Goal: Complete application form

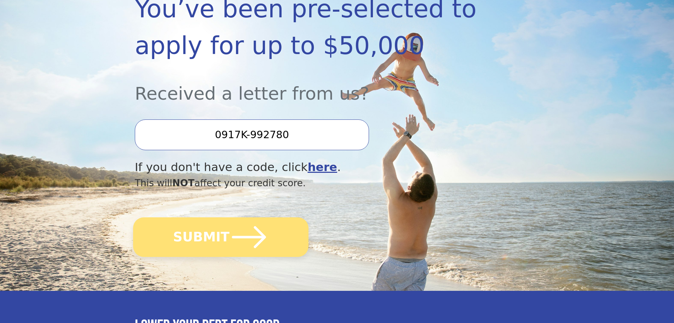
scroll to position [172, 0]
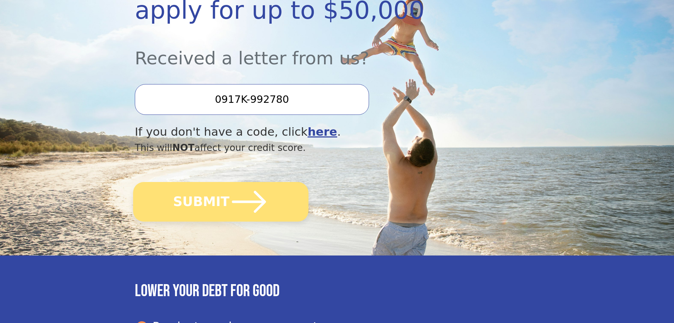
click at [241, 203] on icon "submit" at bounding box center [249, 202] width 39 height 39
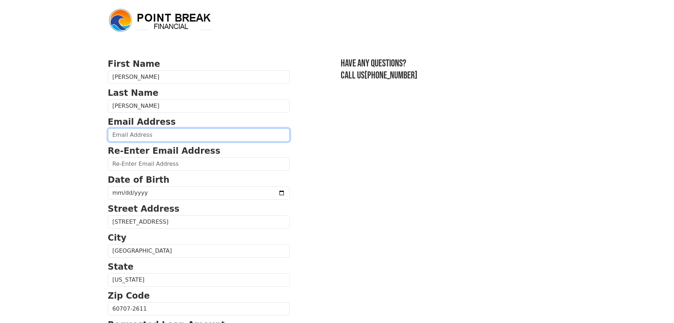
click at [143, 136] on input "email" at bounding box center [199, 134] width 182 height 13
type input "[EMAIL_ADDRESS][DOMAIN_NAME]"
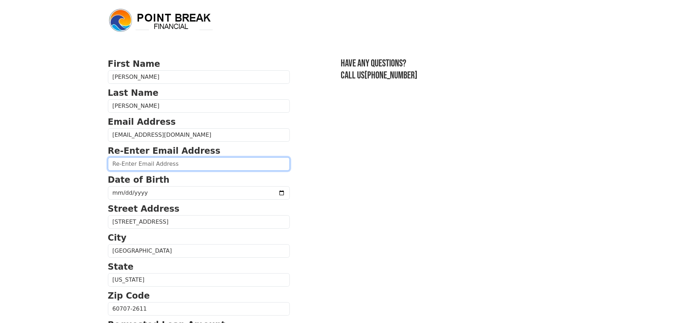
click at [145, 161] on input "email" at bounding box center [199, 163] width 182 height 13
type input "[EMAIL_ADDRESS][DOMAIN_NAME]"
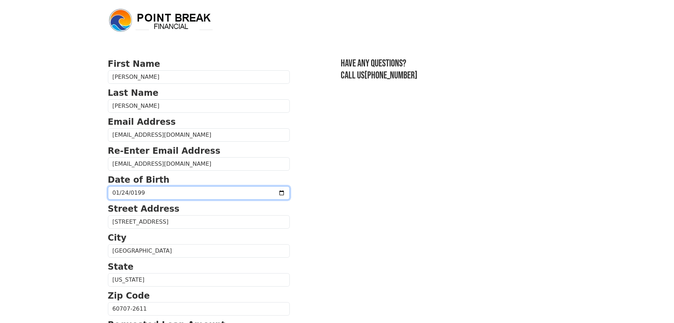
type input "[DATE]"
click at [118, 192] on input "date" at bounding box center [199, 192] width 182 height 13
click at [117, 192] on input "date" at bounding box center [199, 192] width 182 height 13
type input "[DATE]"
click at [98, 201] on body "First Name [PERSON_NAME] Last Name [PERSON_NAME] Email Address [EMAIL_ADDRESS][…" at bounding box center [337, 161] width 674 height 323
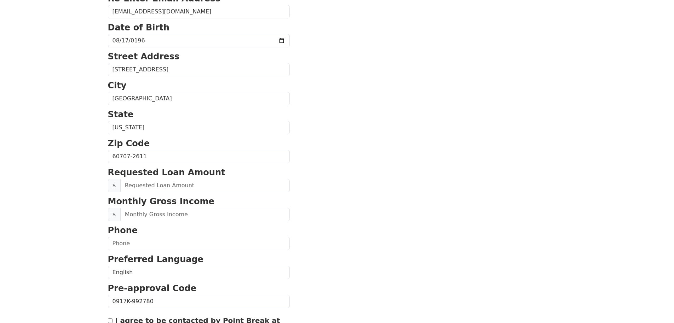
scroll to position [156, 0]
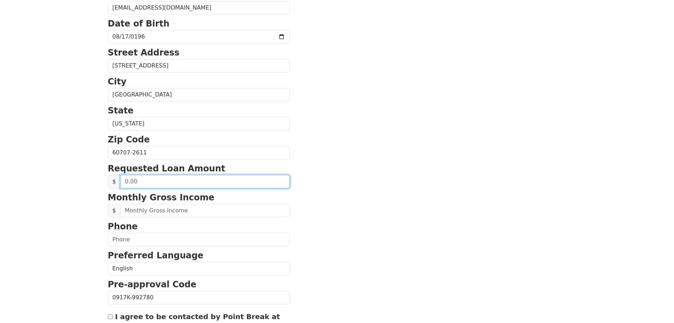
click at [141, 183] on input "text" at bounding box center [204, 181] width 169 height 13
type input "50,000.00"
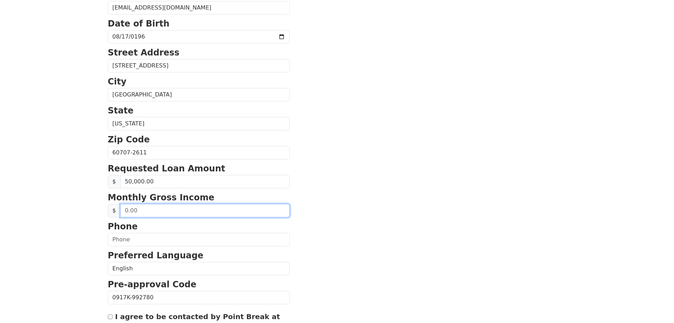
click at [169, 214] on input "text" at bounding box center [204, 210] width 169 height 13
type input "3,700.00"
click at [314, 214] on section "First Name [PERSON_NAME] Last Name [PERSON_NAME] Email Address [EMAIL_ADDRESS][…" at bounding box center [337, 153] width 458 height 504
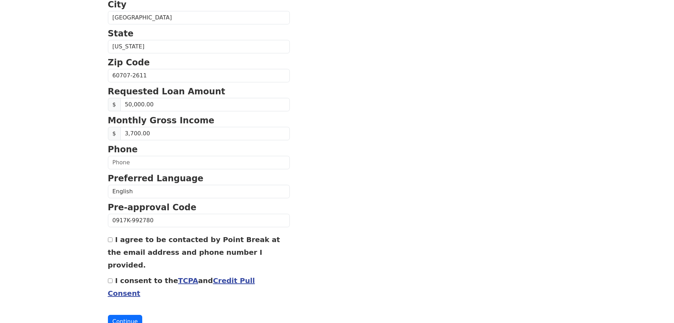
scroll to position [234, 0]
click at [165, 164] on input "text" at bounding box center [199, 162] width 182 height 13
type input "[PHONE_NUMBER]"
click at [333, 186] on section "First Name [PERSON_NAME] Last Name [PERSON_NAME] Email Address [EMAIL_ADDRESS][…" at bounding box center [337, 76] width 458 height 504
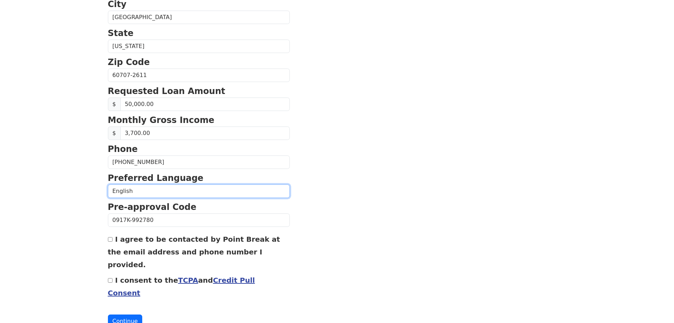
click at [211, 189] on select "English Spanish" at bounding box center [199, 191] width 182 height 13
click at [309, 192] on section "First Name [PERSON_NAME] Last Name [PERSON_NAME] Email Address [EMAIL_ADDRESS][…" at bounding box center [337, 76] width 458 height 504
click at [115, 238] on label "I agree to be contacted by Point Break at the email address and phone number I …" at bounding box center [194, 252] width 172 height 34
click at [112, 238] on input "I agree to be contacted by Point Break at the email address and phone number I …" at bounding box center [110, 239] width 5 height 5
checkbox input "true"
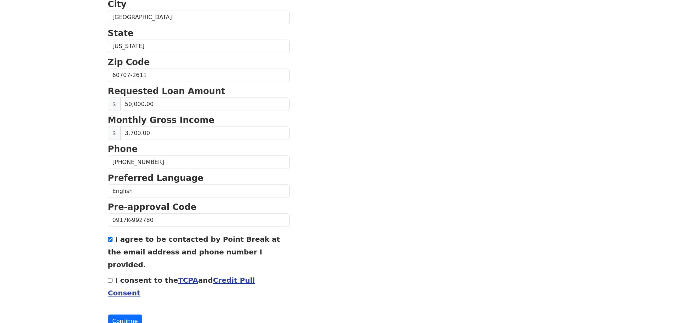
click at [112, 274] on div "I consent to the TCPA and Credit Pull Consent" at bounding box center [199, 286] width 182 height 25
click at [110, 278] on input "I consent to the TCPA and Credit Pull Consent" at bounding box center [110, 280] width 5 height 5
checkbox input "true"
click at [127, 315] on button "Continue" at bounding box center [125, 321] width 35 height 13
